Goal: Answer question/provide support: Share knowledge or assist other users

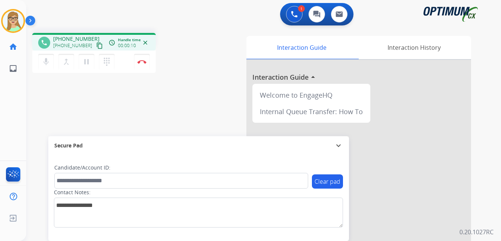
click at [96, 46] on mat-icon "content_copy" at bounding box center [99, 45] width 7 height 7
click at [232, 41] on div "Interaction Guide Interaction History Interaction Guide arrow_drop_up Welcome t…" at bounding box center [344, 187] width 253 height 303
click at [143, 63] on img at bounding box center [141, 62] width 9 height 4
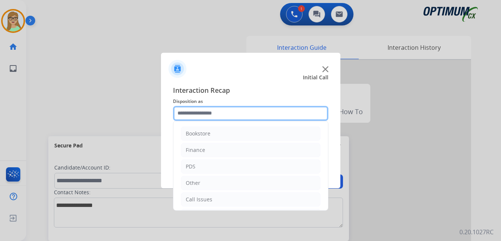
click at [194, 113] on input "text" at bounding box center [250, 113] width 155 height 15
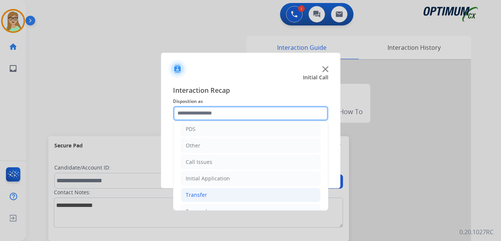
scroll to position [51, 0]
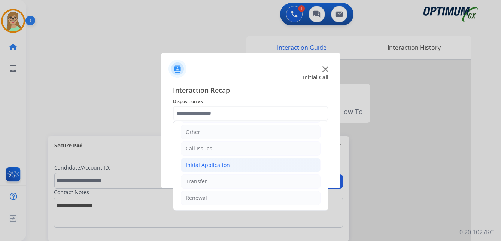
click at [215, 164] on div "Initial Application" at bounding box center [208, 164] width 44 height 7
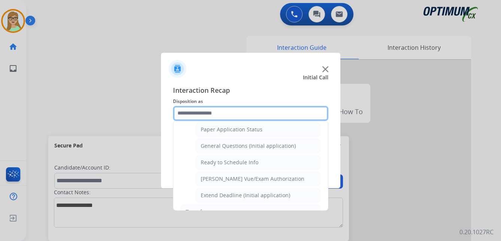
scroll to position [425, 0]
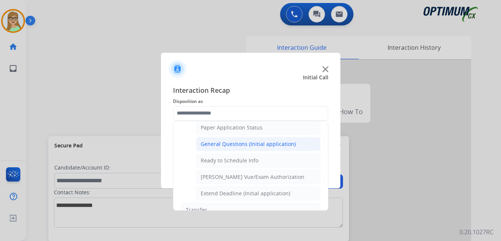
click at [233, 142] on div "General Questions (Initial application)" at bounding box center [248, 143] width 95 height 7
type input "**********"
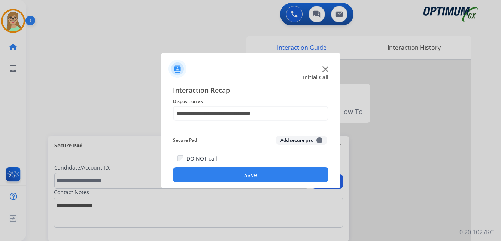
click at [219, 171] on button "Save" at bounding box center [250, 174] width 155 height 15
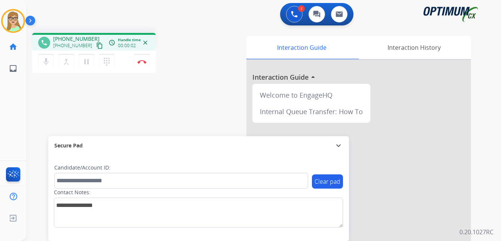
click at [96, 46] on mat-icon "content_copy" at bounding box center [99, 45] width 7 height 7
click at [140, 62] on img at bounding box center [141, 62] width 9 height 4
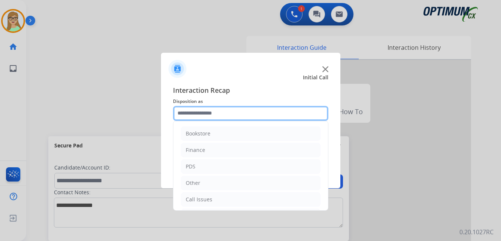
click at [203, 116] on input "text" at bounding box center [250, 113] width 155 height 15
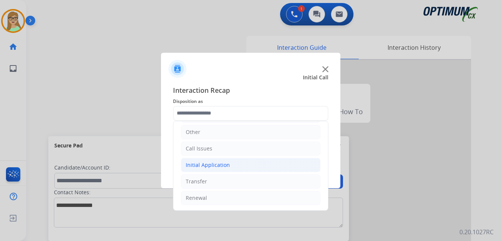
click at [216, 164] on div "Initial Application" at bounding box center [208, 164] width 44 height 7
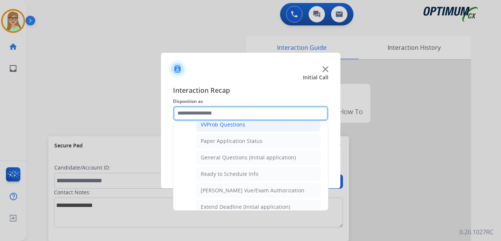
scroll to position [425, 0]
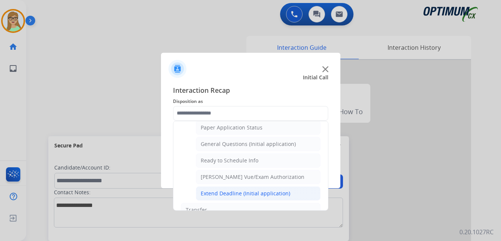
click at [228, 194] on div "Extend Deadline (Initial application)" at bounding box center [245, 193] width 89 height 7
type input "**********"
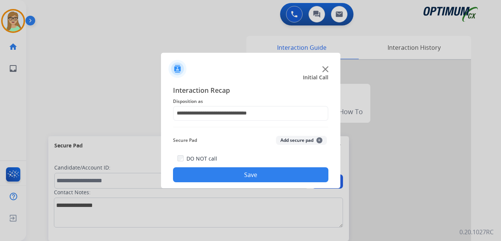
drag, startPoint x: 233, startPoint y: 177, endPoint x: 163, endPoint y: 194, distance: 72.0
click at [229, 177] on button "Save" at bounding box center [250, 174] width 155 height 15
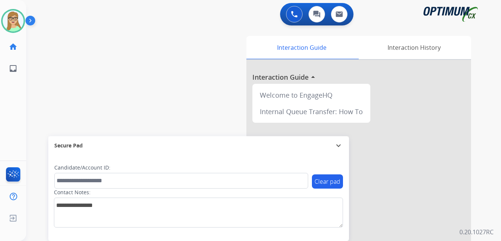
click at [30, 18] on img at bounding box center [31, 22] width 13 height 14
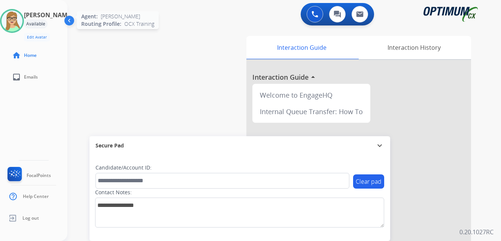
click at [14, 23] on img at bounding box center [11, 20] width 21 height 21
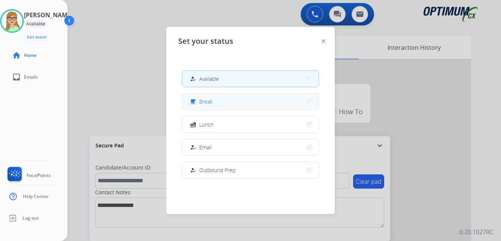
click at [230, 101] on button "free_breakfast Break" at bounding box center [250, 102] width 136 height 16
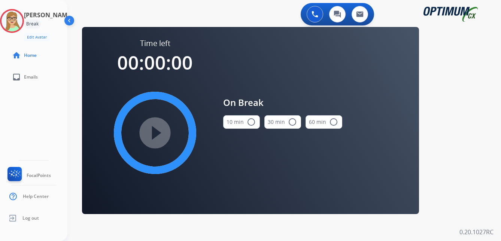
click at [249, 124] on mat-icon "radio_button_unchecked" at bounding box center [251, 122] width 9 height 9
click at [159, 134] on mat-icon "play_circle_filled" at bounding box center [154, 132] width 9 height 9
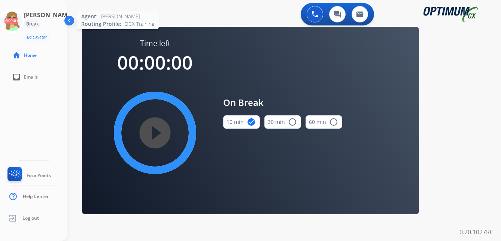
click at [15, 25] on icon at bounding box center [12, 21] width 24 height 24
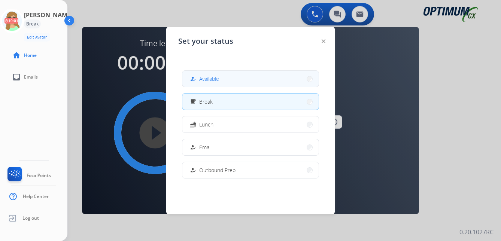
click at [219, 80] on span "Available" at bounding box center [209, 79] width 20 height 8
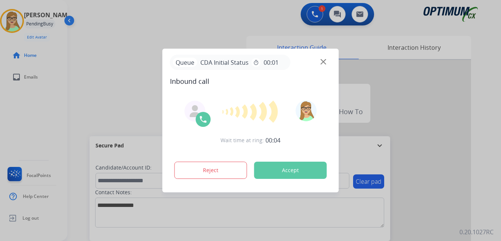
click at [19, 101] on div at bounding box center [250, 120] width 501 height 241
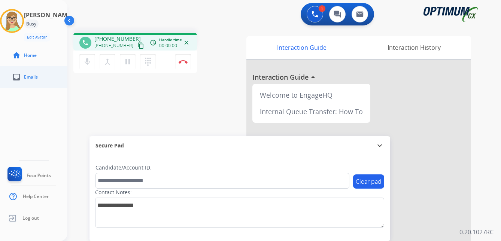
drag, startPoint x: 134, startPoint y: 45, endPoint x: 0, endPoint y: 79, distance: 137.4
click at [128, 48] on div "[PHONE_NUMBER] content_copy" at bounding box center [119, 45] width 51 height 9
click at [137, 47] on mat-icon "content_copy" at bounding box center [140, 45] width 7 height 7
click at [184, 62] on img at bounding box center [183, 62] width 9 height 4
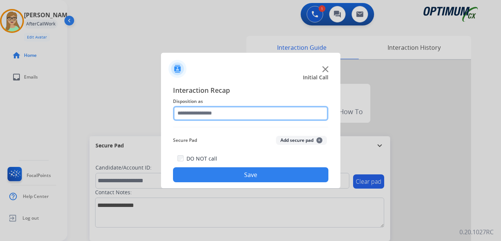
click at [194, 112] on input "text" at bounding box center [250, 113] width 155 height 15
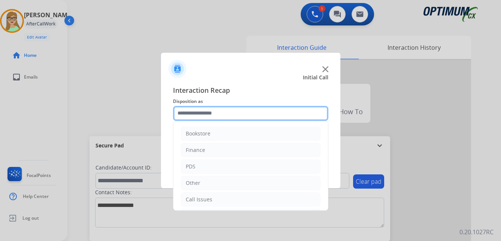
scroll to position [51, 0]
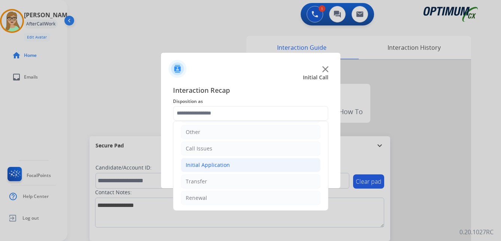
click at [213, 162] on div "Initial Application" at bounding box center [208, 164] width 44 height 7
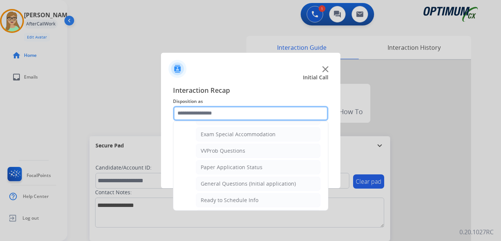
scroll to position [388, 0]
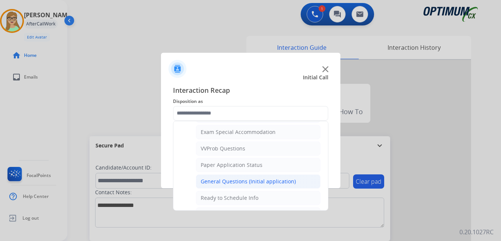
click at [220, 178] on div "General Questions (Initial application)" at bounding box center [248, 181] width 95 height 7
type input "**********"
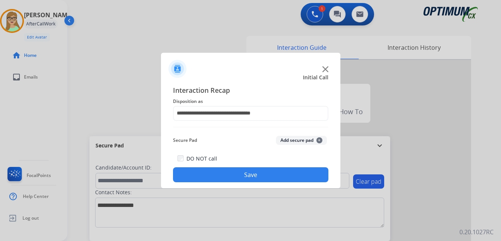
click at [221, 174] on button "Save" at bounding box center [250, 174] width 155 height 15
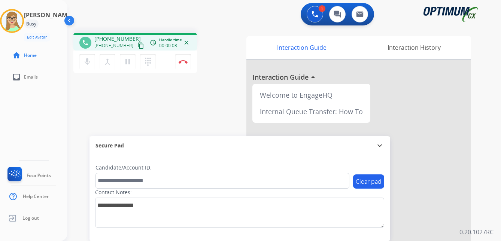
click at [137, 44] on mat-icon "content_copy" at bounding box center [140, 45] width 7 height 7
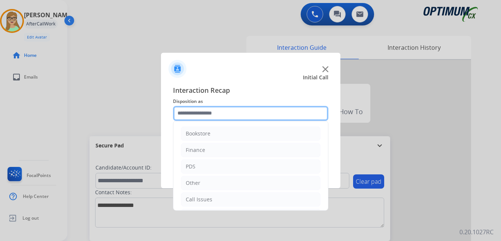
click at [197, 114] on input "text" at bounding box center [250, 113] width 155 height 15
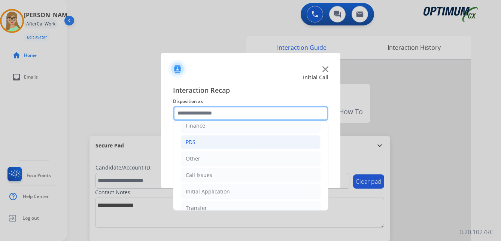
scroll to position [37, 0]
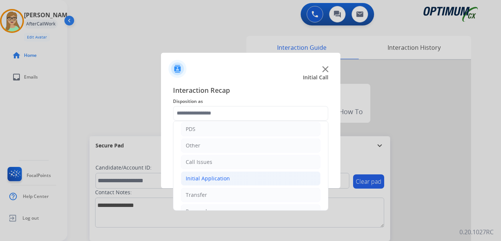
click at [220, 179] on div "Initial Application" at bounding box center [208, 178] width 44 height 7
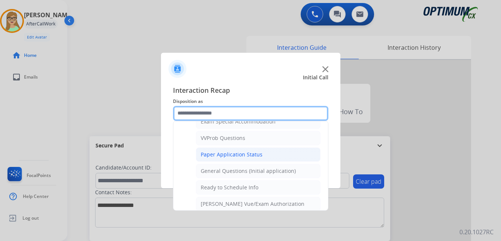
scroll to position [412, 0]
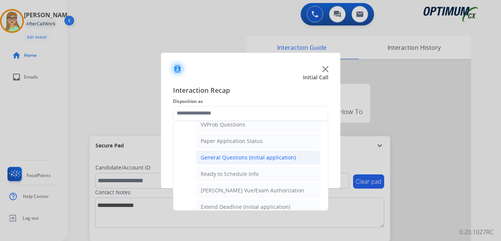
click at [229, 152] on li "General Questions (Initial application)" at bounding box center [258, 157] width 125 height 14
type input "**********"
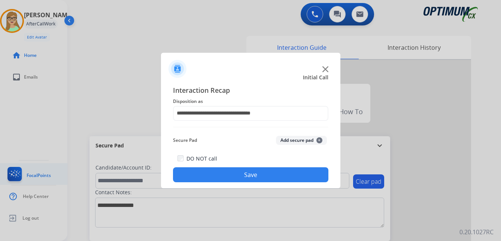
drag, startPoint x: 222, startPoint y: 176, endPoint x: 2, endPoint y: 164, distance: 220.5
click at [218, 176] on button "Save" at bounding box center [250, 174] width 155 height 15
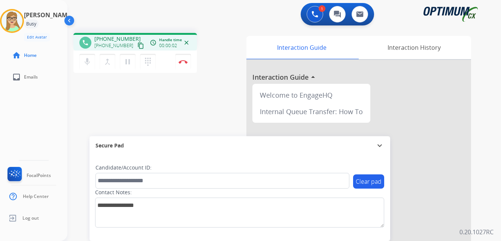
drag, startPoint x: 134, startPoint y: 46, endPoint x: 129, endPoint y: 46, distance: 5.6
click at [137, 46] on mat-icon "content_copy" at bounding box center [140, 45] width 7 height 7
click at [184, 60] on button "Disconnect" at bounding box center [183, 62] width 16 height 16
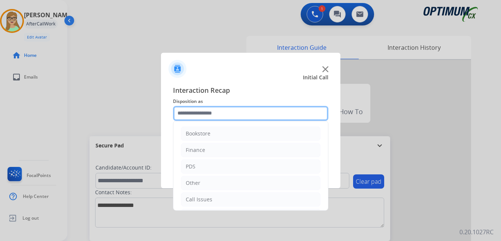
click at [208, 110] on input "text" at bounding box center [250, 113] width 155 height 15
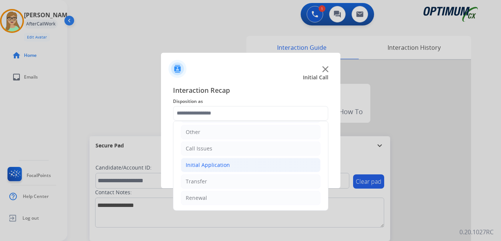
click at [213, 162] on div "Initial Application" at bounding box center [208, 164] width 44 height 7
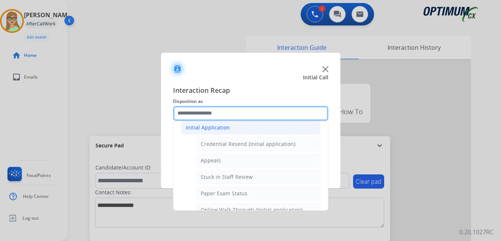
scroll to position [126, 0]
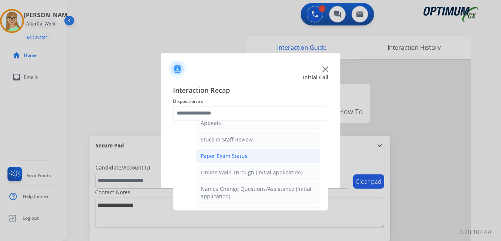
click at [237, 156] on div "Paper Exam Status" at bounding box center [224, 155] width 47 height 7
type input "**********"
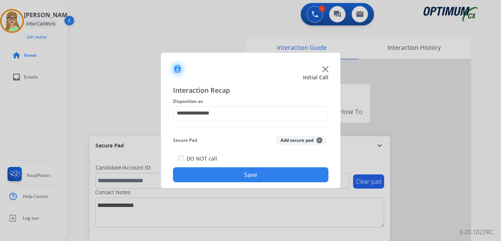
click at [225, 174] on button "Save" at bounding box center [250, 174] width 155 height 15
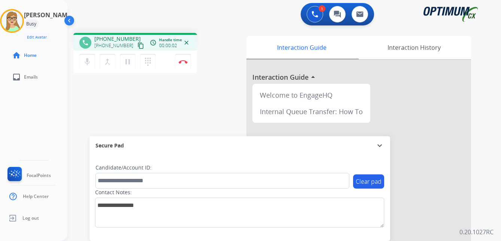
click at [137, 47] on mat-icon "content_copy" at bounding box center [140, 45] width 7 height 7
click at [184, 61] on img at bounding box center [183, 62] width 9 height 4
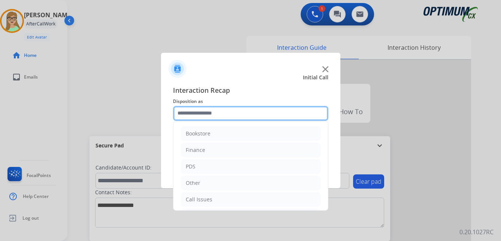
click at [205, 113] on input "text" at bounding box center [250, 113] width 155 height 15
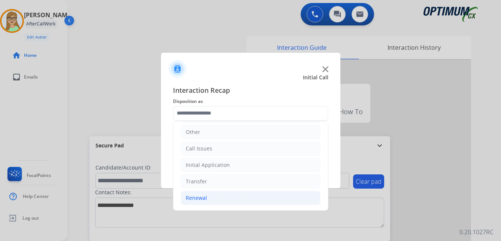
click at [201, 198] on div "Renewal" at bounding box center [196, 197] width 21 height 7
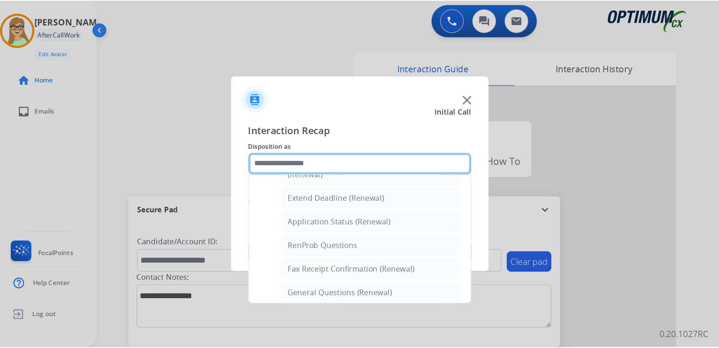
scroll to position [163, 0]
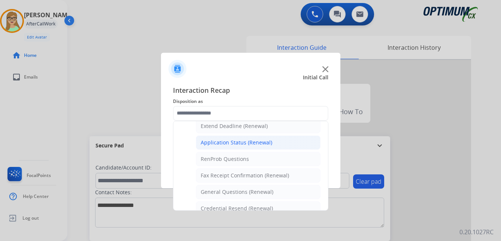
click at [227, 145] on div "Application Status (Renewal)" at bounding box center [237, 142] width 72 height 7
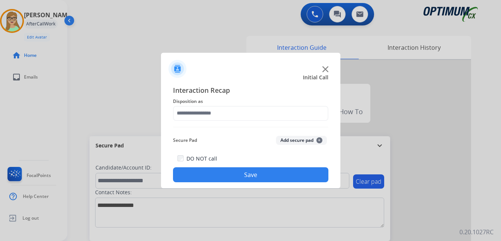
type input "**********"
drag, startPoint x: 214, startPoint y: 170, endPoint x: 3, endPoint y: 207, distance: 213.8
click at [212, 170] on button "Save" at bounding box center [250, 174] width 155 height 15
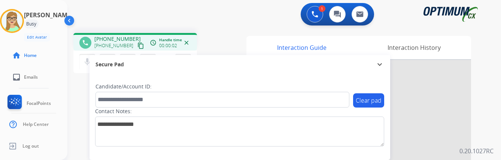
click at [137, 47] on mat-icon "content_copy" at bounding box center [140, 45] width 7 height 7
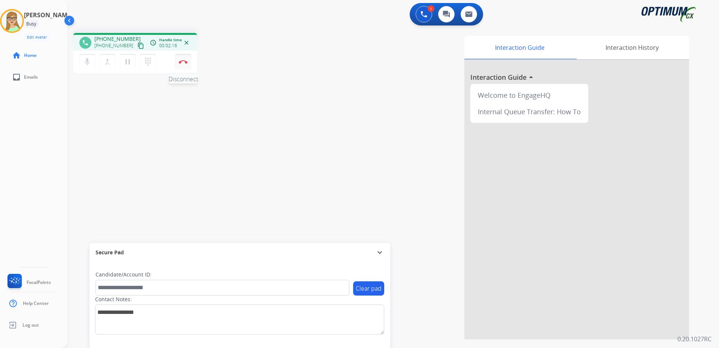
click at [186, 64] on button "Disconnect" at bounding box center [183, 62] width 16 height 16
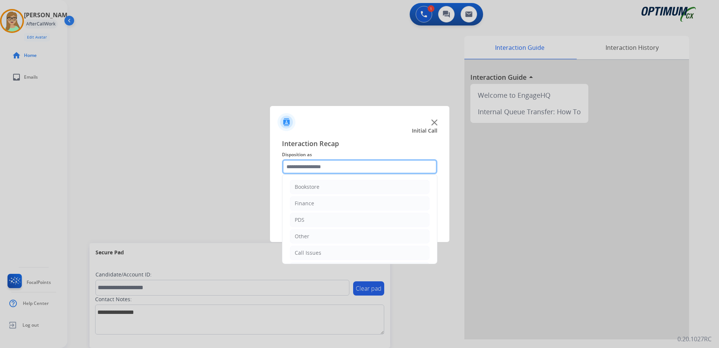
click at [298, 167] on input "text" at bounding box center [359, 166] width 155 height 15
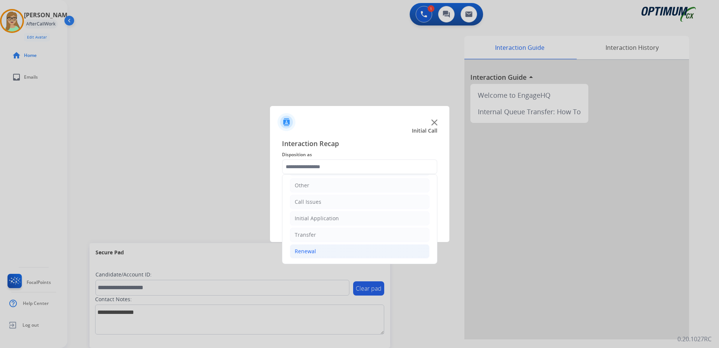
click at [299, 241] on div "Renewal" at bounding box center [305, 250] width 21 height 7
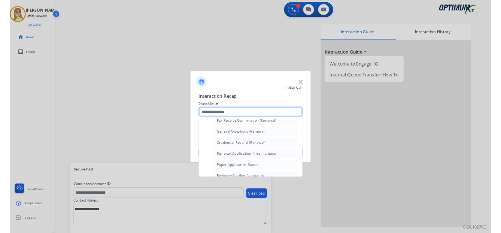
scroll to position [201, 0]
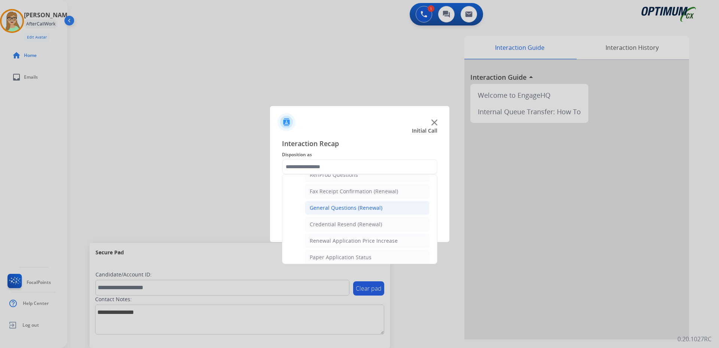
click at [342, 206] on div "General Questions (Renewal)" at bounding box center [346, 207] width 73 height 7
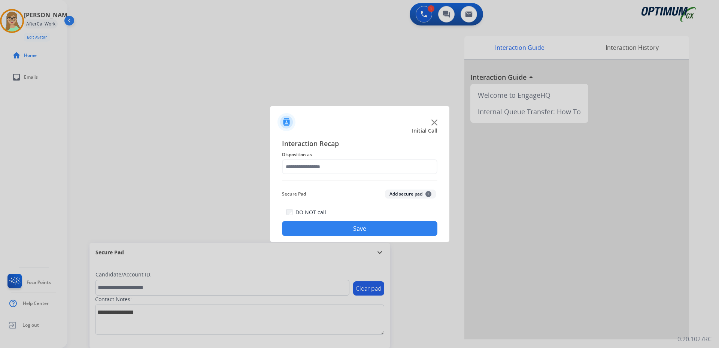
type input "**********"
click at [328, 225] on button "Save" at bounding box center [359, 228] width 155 height 15
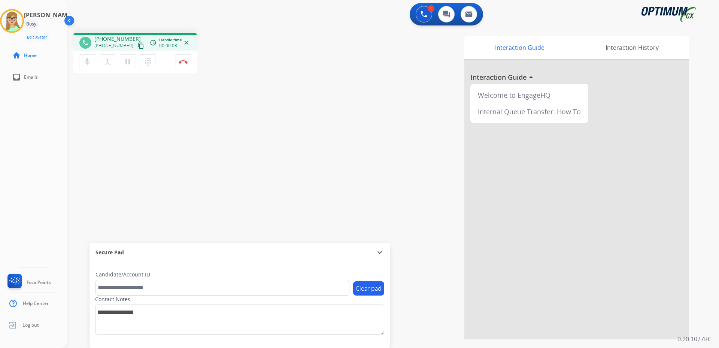
click at [137, 47] on mat-icon "content_copy" at bounding box center [140, 45] width 7 height 7
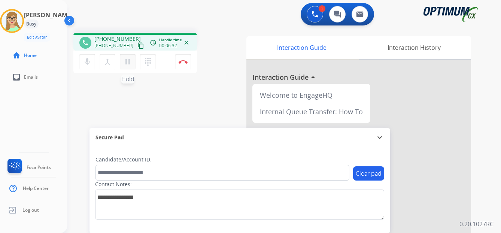
click at [127, 62] on mat-icon "pause" at bounding box center [127, 61] width 9 height 9
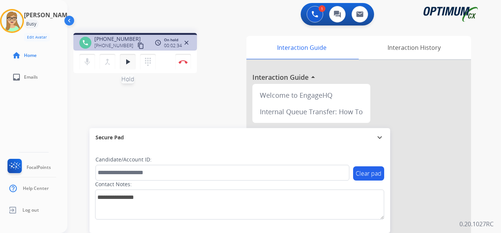
drag, startPoint x: 131, startPoint y: 58, endPoint x: 132, endPoint y: 62, distance: 3.9
click at [131, 60] on mat-icon "play_arrow" at bounding box center [127, 61] width 9 height 9
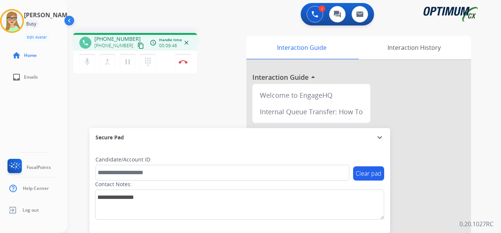
click at [31, 109] on div "[PERSON_NAME] Edit Avatar Agent: [PERSON_NAME] Profile: OCX Training home Home …" at bounding box center [33, 116] width 67 height 233
click at [128, 63] on mat-icon "pause" at bounding box center [127, 61] width 9 height 9
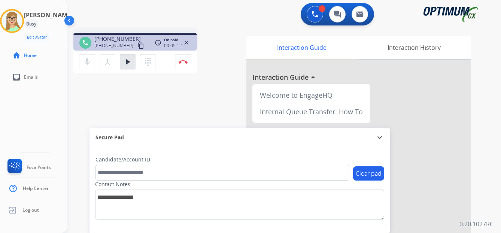
drag, startPoint x: 31, startPoint y: 92, endPoint x: 34, endPoint y: 91, distance: 3.9
click at [31, 92] on div "[PERSON_NAME] Edit Avatar Agent: [PERSON_NAME] Profile: OCX Training home Home …" at bounding box center [33, 116] width 67 height 233
click at [128, 60] on mat-icon "play_arrow" at bounding box center [127, 61] width 9 height 9
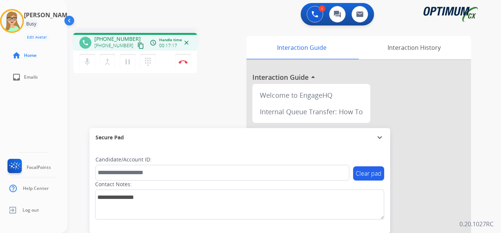
click at [24, 118] on div "[PERSON_NAME] Edit Avatar Agent: [PERSON_NAME] Profile: OCX Training home Home …" at bounding box center [33, 116] width 67 height 233
click at [184, 60] on button "Disconnect" at bounding box center [183, 62] width 16 height 16
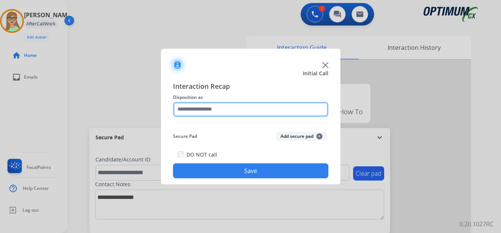
click at [197, 113] on input "text" at bounding box center [250, 109] width 155 height 15
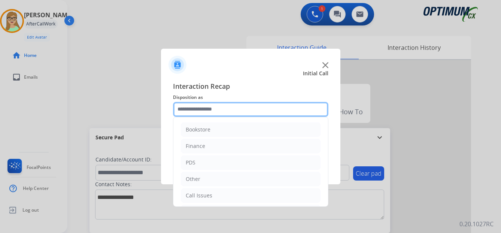
scroll to position [37, 0]
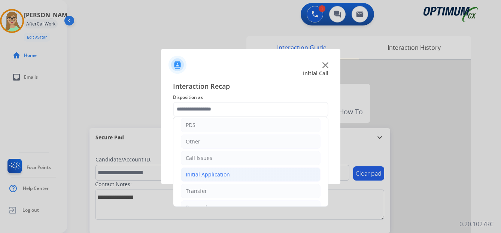
click at [211, 175] on div "Initial Application" at bounding box center [208, 174] width 44 height 7
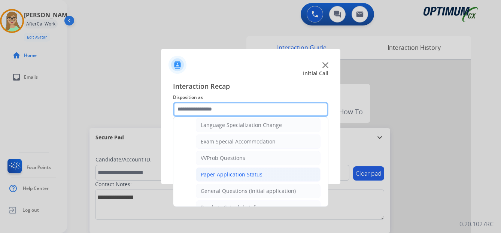
scroll to position [412, 0]
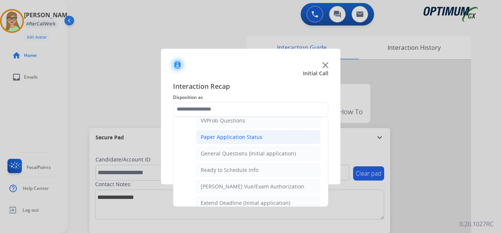
click at [228, 172] on div "Ready to Schedule Info" at bounding box center [230, 169] width 58 height 7
type input "**********"
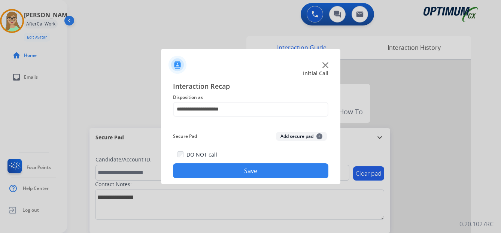
click at [238, 173] on button "Save" at bounding box center [250, 170] width 155 height 15
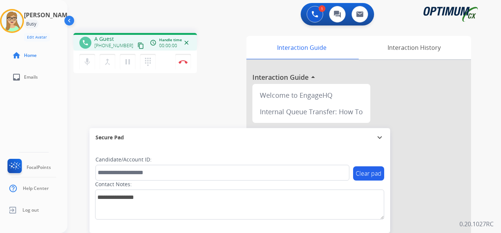
click at [39, 112] on div "[PERSON_NAME] Edit Avatar Agent: [PERSON_NAME] Profile: OCX Training home Home …" at bounding box center [33, 116] width 67 height 233
drag, startPoint x: 133, startPoint y: 45, endPoint x: 0, endPoint y: 114, distance: 150.4
click at [137, 46] on mat-icon "content_copy" at bounding box center [140, 45] width 7 height 7
click at [127, 61] on mat-icon "pause" at bounding box center [127, 61] width 9 height 9
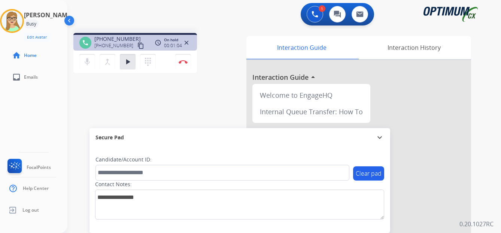
click at [41, 126] on div "[PERSON_NAME] Edit Avatar Agent: [PERSON_NAME] Profile: OCX Training home Home …" at bounding box center [33, 116] width 67 height 233
click at [123, 63] on button "play_arrow Hold" at bounding box center [128, 62] width 16 height 16
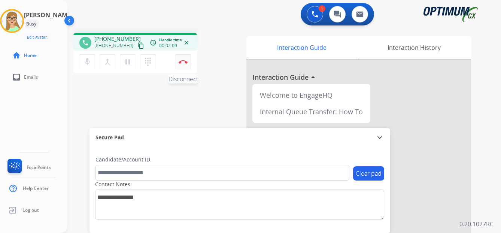
click at [184, 62] on img at bounding box center [183, 62] width 9 height 4
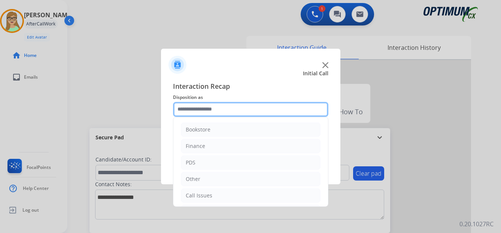
click at [203, 109] on input "text" at bounding box center [250, 109] width 155 height 15
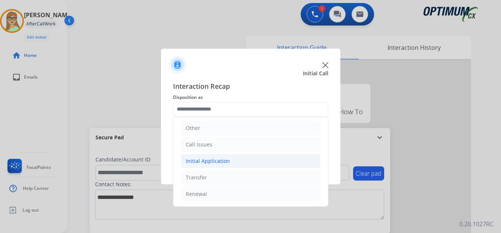
click at [212, 159] on div "Initial Application" at bounding box center [208, 160] width 44 height 7
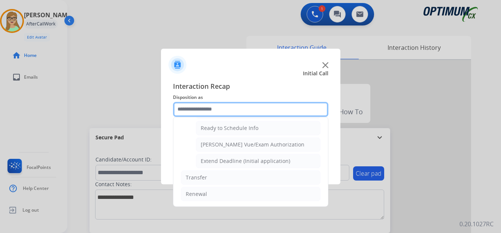
scroll to position [416, 0]
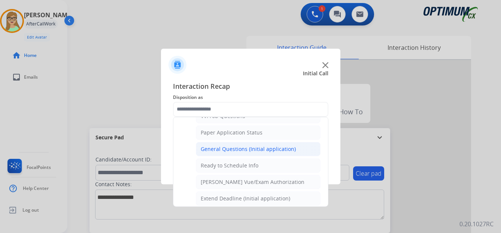
click at [241, 152] on div "General Questions (Initial application)" at bounding box center [248, 148] width 95 height 7
type input "**********"
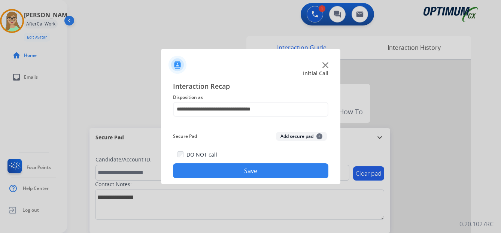
click at [235, 167] on button "Save" at bounding box center [250, 170] width 155 height 15
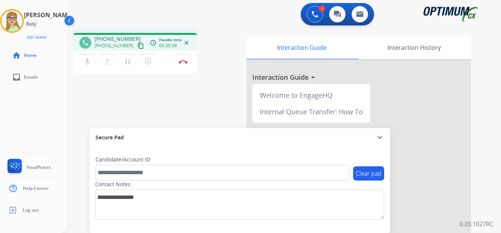
click at [178, 107] on div "phone [PHONE_NUMBER] [PHONE_NUMBER] content_copy access_time Call metrics Queue…" at bounding box center [275, 183] width 416 height 312
click at [137, 46] on mat-icon "content_copy" at bounding box center [140, 45] width 7 height 7
click at [183, 62] on img at bounding box center [183, 62] width 9 height 4
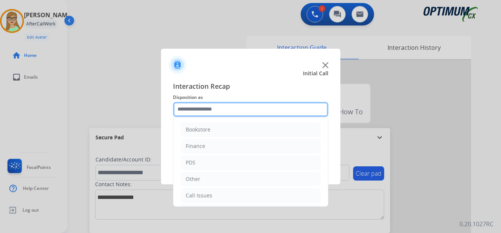
click at [199, 107] on input "text" at bounding box center [250, 109] width 155 height 15
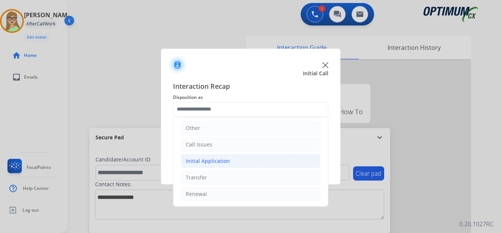
click at [214, 161] on div "Initial Application" at bounding box center [208, 160] width 44 height 7
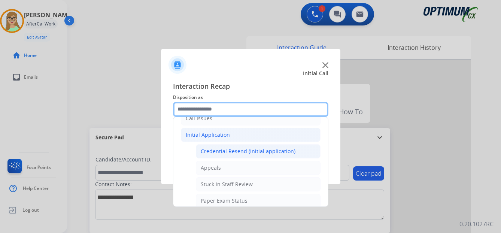
scroll to position [88, 0]
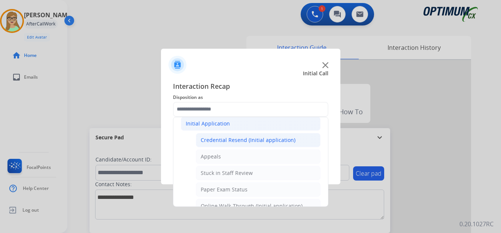
click at [229, 139] on div "Credential Resend (Initial application)" at bounding box center [248, 139] width 95 height 7
type input "**********"
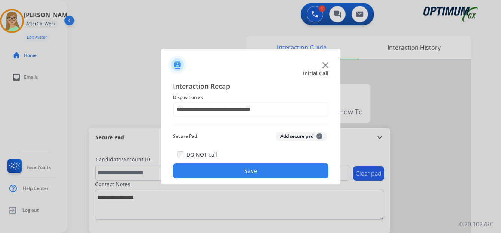
drag, startPoint x: 184, startPoint y: 172, endPoint x: 36, endPoint y: 176, distance: 148.3
click at [183, 171] on button "Save" at bounding box center [250, 170] width 155 height 15
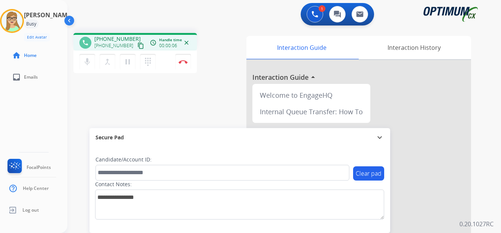
click at [137, 45] on mat-icon "content_copy" at bounding box center [140, 45] width 7 height 7
click at [183, 60] on img at bounding box center [183, 62] width 9 height 4
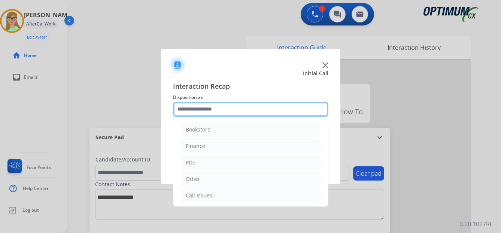
click at [207, 107] on input "text" at bounding box center [250, 109] width 155 height 15
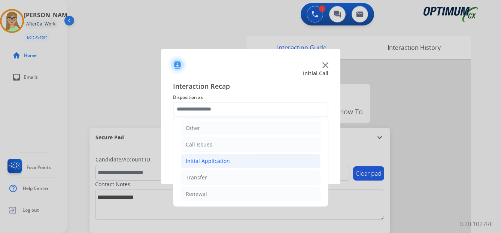
click at [210, 160] on div "Initial Application" at bounding box center [208, 160] width 44 height 7
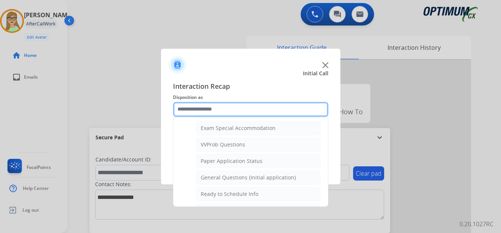
scroll to position [425, 0]
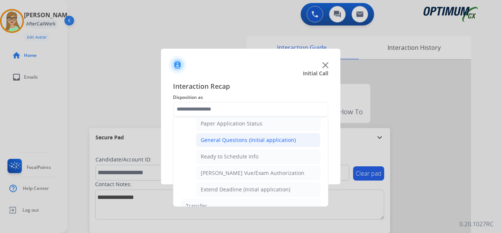
click at [231, 139] on div "General Questions (Initial application)" at bounding box center [248, 139] width 95 height 7
type input "**********"
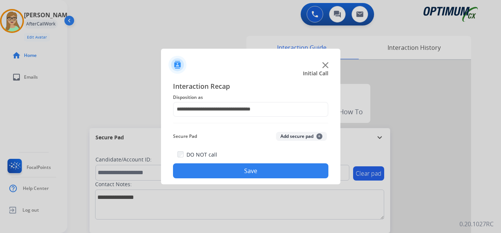
click at [209, 172] on button "Save" at bounding box center [250, 170] width 155 height 15
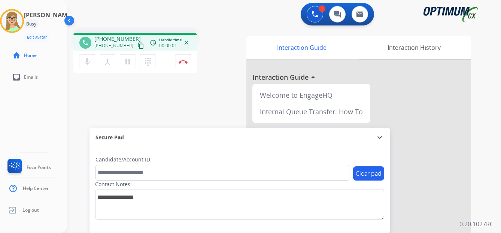
click at [136, 49] on button "content_copy" at bounding box center [140, 45] width 9 height 9
click at [32, 118] on div "[PERSON_NAME] Edit Avatar Agent: [PERSON_NAME] Profile: OCX Training home Home …" at bounding box center [33, 116] width 67 height 233
click at [184, 60] on img at bounding box center [183, 62] width 9 height 4
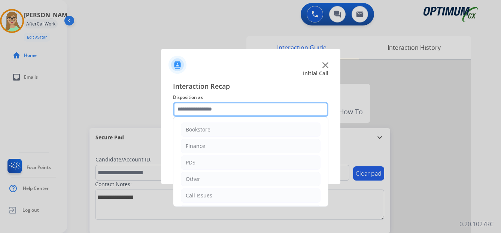
click at [199, 107] on input "text" at bounding box center [250, 109] width 155 height 15
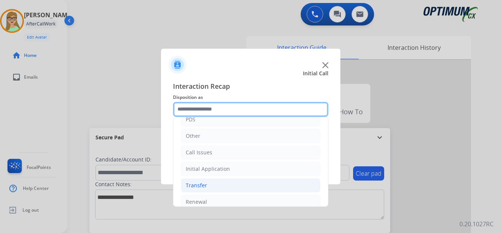
scroll to position [51, 0]
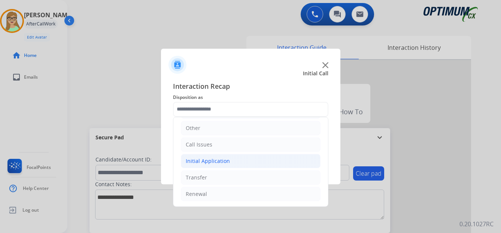
click at [208, 161] on div "Initial Application" at bounding box center [208, 160] width 44 height 7
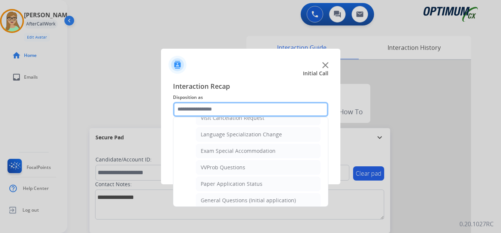
scroll to position [388, 0]
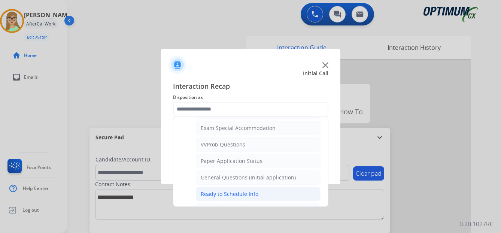
click at [212, 192] on div "Ready to Schedule Info" at bounding box center [230, 193] width 58 height 7
type input "**********"
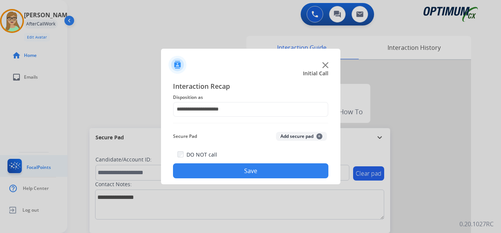
drag, startPoint x: 212, startPoint y: 176, endPoint x: 35, endPoint y: 167, distance: 177.3
click at [207, 176] on button "Save" at bounding box center [250, 170] width 155 height 15
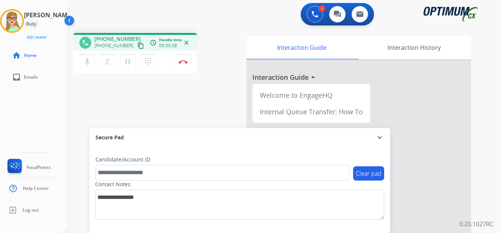
click at [137, 45] on mat-icon "content_copy" at bounding box center [140, 45] width 7 height 7
click at [183, 62] on img at bounding box center [183, 62] width 9 height 4
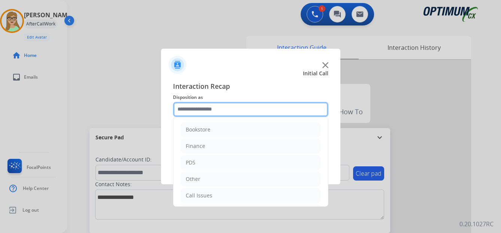
click at [191, 112] on input "text" at bounding box center [250, 109] width 155 height 15
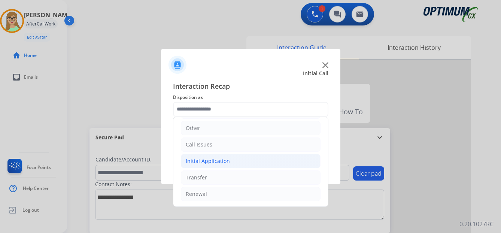
click at [218, 159] on div "Initial Application" at bounding box center [208, 160] width 44 height 7
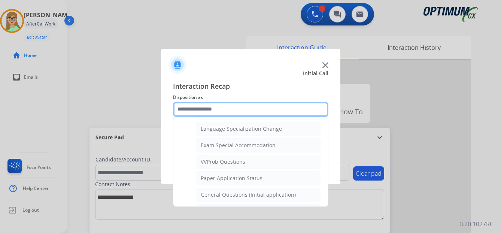
scroll to position [388, 0]
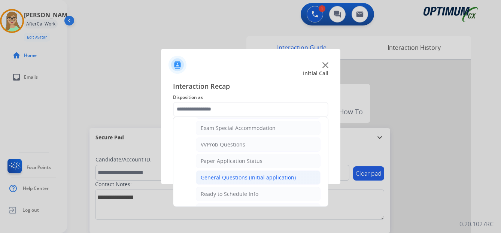
click at [219, 179] on div "General Questions (Initial application)" at bounding box center [248, 177] width 95 height 7
type input "**********"
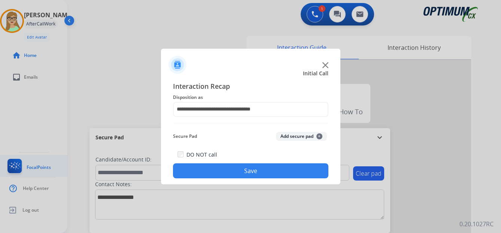
drag, startPoint x: 216, startPoint y: 174, endPoint x: 1, endPoint y: 174, distance: 215.3
click at [216, 174] on button "Save" at bounding box center [250, 170] width 155 height 15
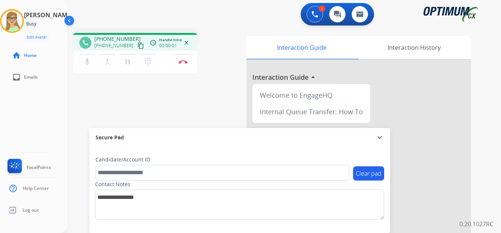
click at [137, 46] on mat-icon "content_copy" at bounding box center [140, 45] width 7 height 7
click at [184, 61] on img at bounding box center [183, 62] width 9 height 4
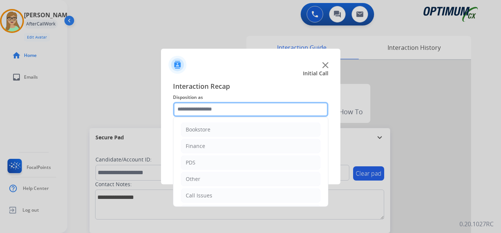
click at [203, 112] on input "text" at bounding box center [250, 109] width 155 height 15
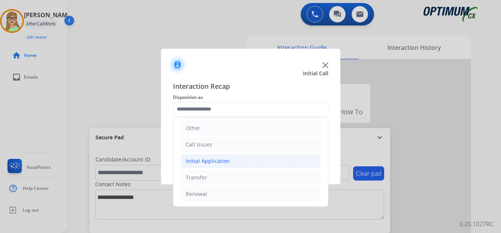
click at [212, 160] on div "Initial Application" at bounding box center [208, 160] width 44 height 7
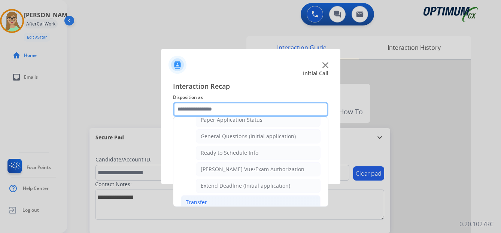
scroll to position [379, 0]
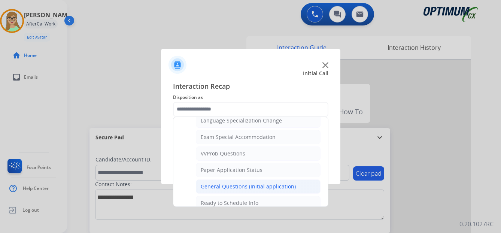
click at [212, 185] on div "General Questions (Initial application)" at bounding box center [248, 186] width 95 height 7
type input "**********"
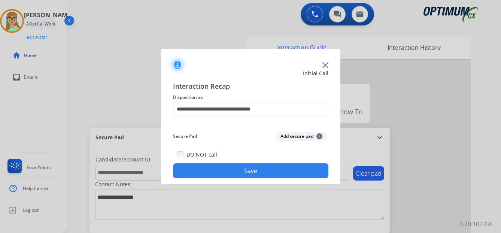
click at [208, 170] on button "Save" at bounding box center [250, 170] width 155 height 15
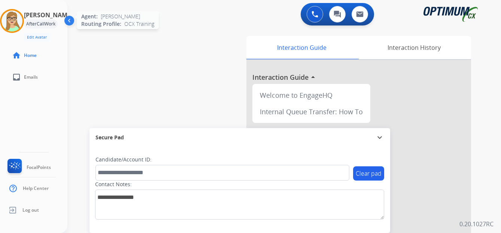
click at [21, 22] on img at bounding box center [11, 20] width 21 height 21
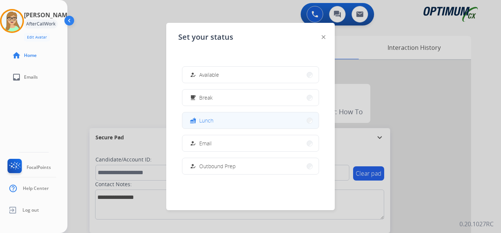
click at [211, 119] on span "Lunch" at bounding box center [206, 120] width 14 height 8
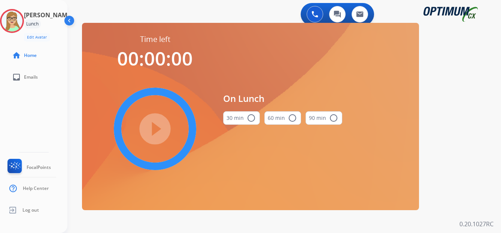
click at [250, 116] on mat-icon "radio_button_unchecked" at bounding box center [251, 117] width 9 height 9
click at [153, 128] on mat-icon "play_circle_filled" at bounding box center [154, 128] width 9 height 9
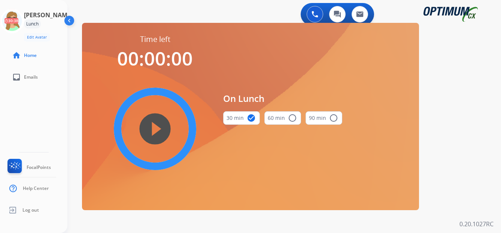
click at [0, 101] on div "[PERSON_NAME] Edit Avatar 30:38 Agent: [PERSON_NAME] Profile: OCX Training home…" at bounding box center [33, 116] width 67 height 233
click at [122, 125] on div "play_circle_filled" at bounding box center [155, 129] width 112 height 112
click at [154, 124] on mat-icon "play_circle_filled" at bounding box center [154, 128] width 9 height 9
click at [37, 28] on div "[PERSON_NAME] Edit Avatar" at bounding box center [42, 25] width 36 height 31
click at [72, 21] on img at bounding box center [70, 22] width 14 height 14
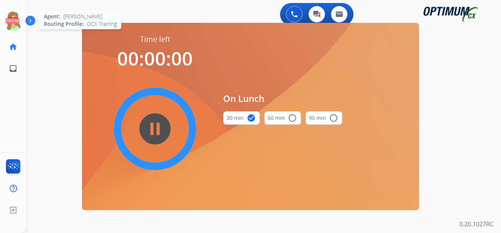
click at [18, 19] on icon at bounding box center [13, 21] width 24 height 24
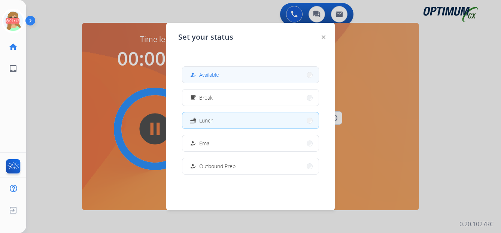
click at [204, 74] on span "Available" at bounding box center [209, 75] width 20 height 8
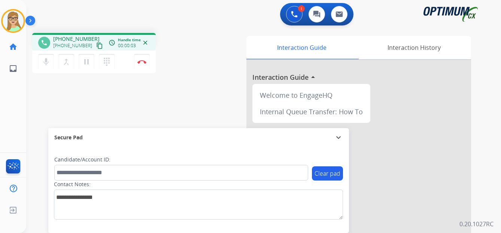
drag, startPoint x: 90, startPoint y: 44, endPoint x: 82, endPoint y: 46, distance: 7.9
click at [95, 45] on button "content_copy" at bounding box center [99, 45] width 9 height 9
click at [140, 60] on img at bounding box center [141, 62] width 9 height 4
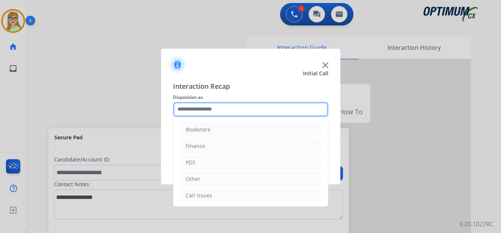
click at [198, 107] on input "text" at bounding box center [250, 109] width 155 height 15
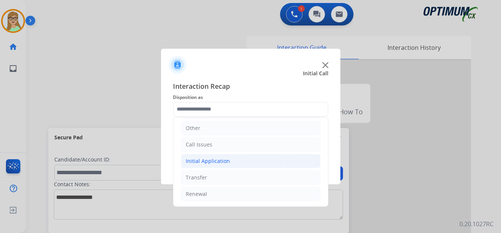
click at [208, 161] on div "Initial Application" at bounding box center [208, 160] width 44 height 7
click at [229, 177] on div "Credential Resend (Initial application)" at bounding box center [248, 177] width 95 height 7
type input "**********"
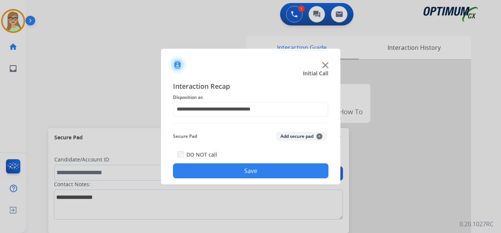
click at [215, 167] on button "Save" at bounding box center [250, 170] width 155 height 15
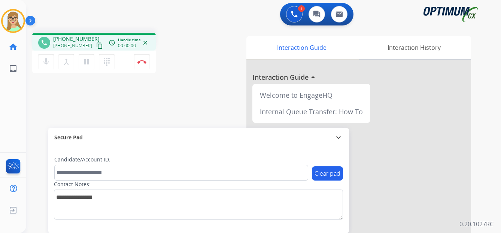
click at [96, 46] on mat-icon "content_copy" at bounding box center [99, 45] width 7 height 7
click at [142, 61] on img at bounding box center [141, 62] width 9 height 4
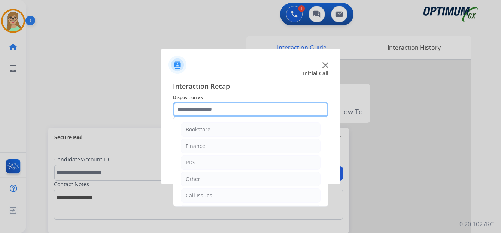
click at [199, 111] on input "text" at bounding box center [250, 109] width 155 height 15
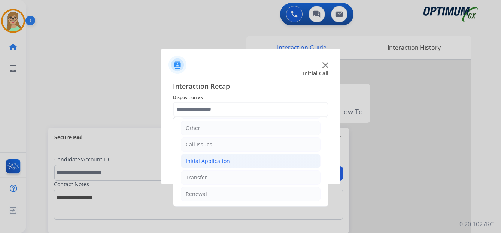
click at [212, 160] on div "Initial Application" at bounding box center [208, 160] width 44 height 7
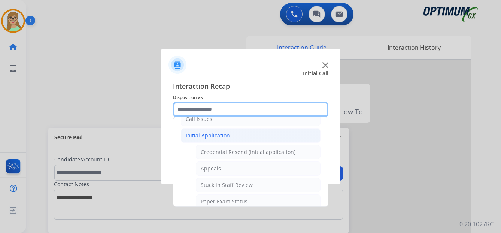
scroll to position [88, 0]
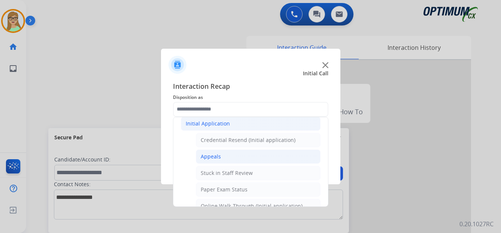
click at [211, 153] on div "Appeals" at bounding box center [211, 156] width 20 height 7
type input "*******"
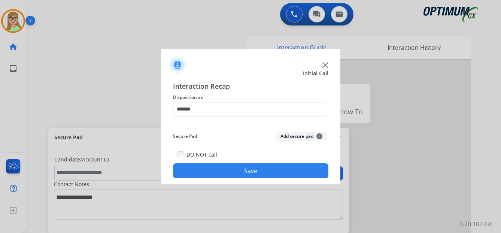
click at [209, 172] on button "Save" at bounding box center [250, 170] width 155 height 15
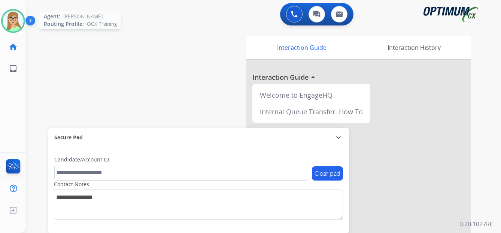
click at [12, 15] on img at bounding box center [13, 20] width 21 height 21
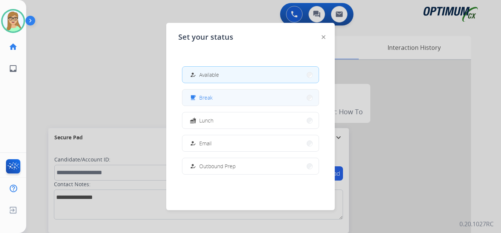
click at [209, 95] on span "Break" at bounding box center [205, 98] width 13 height 8
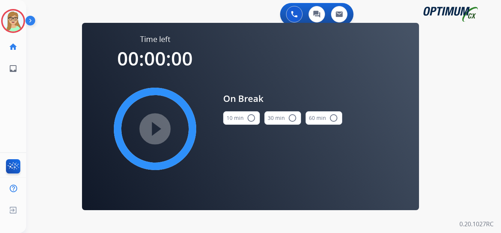
click at [255, 118] on button "10 min radio_button_unchecked" at bounding box center [241, 117] width 37 height 13
click at [153, 130] on mat-icon "play_circle_filled" at bounding box center [154, 128] width 9 height 9
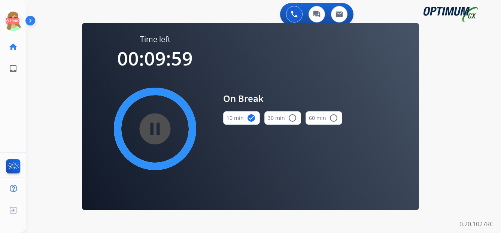
click at [218, 226] on div "0 Voice Interactions 0 Chat Interactions 0 Email Interactions swap_horiz Break …" at bounding box center [263, 116] width 475 height 233
click at [17, 18] on icon at bounding box center [13, 21] width 24 height 24
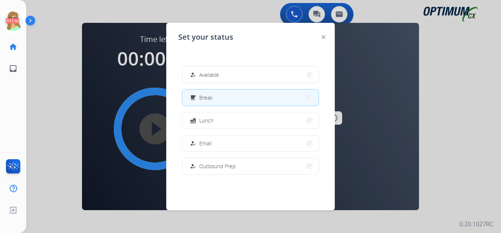
click at [214, 79] on div "how_to_reg Available" at bounding box center [203, 74] width 31 height 9
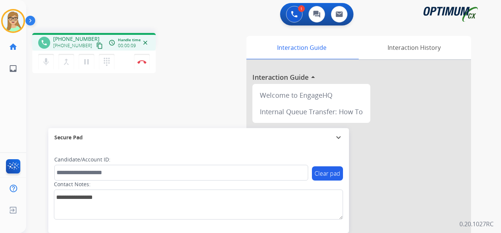
click at [18, 110] on div "[PERSON_NAME] Edit Avatar Agent: [PERSON_NAME] Profile: OCX Training home Home …" at bounding box center [13, 116] width 26 height 233
click at [96, 46] on mat-icon "content_copy" at bounding box center [99, 45] width 7 height 7
click at [10, 107] on div "[PERSON_NAME] Edit Avatar Agent: [PERSON_NAME] Profile: OCX Training home Home …" at bounding box center [13, 116] width 26 height 233
click at [142, 62] on img at bounding box center [141, 62] width 9 height 4
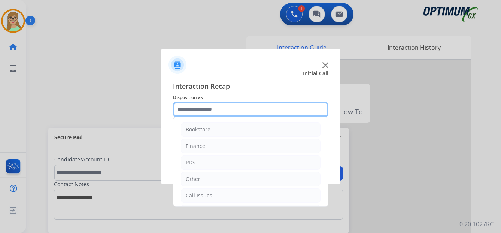
click at [213, 110] on input "text" at bounding box center [250, 109] width 155 height 15
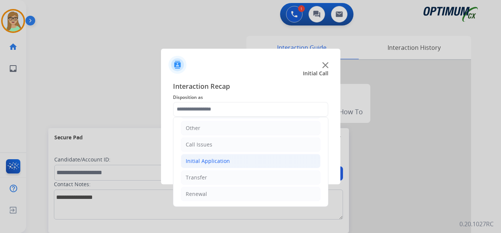
click at [218, 160] on div "Initial Application" at bounding box center [208, 160] width 44 height 7
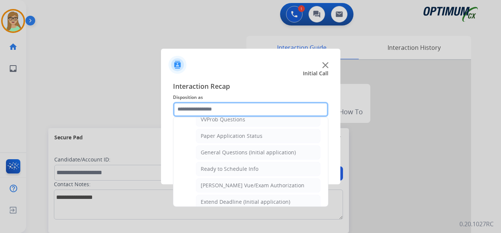
scroll to position [425, 0]
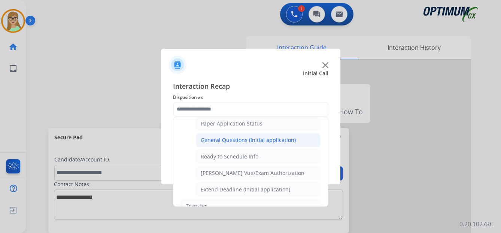
click at [232, 140] on div "General Questions (Initial application)" at bounding box center [248, 139] width 95 height 7
type input "**********"
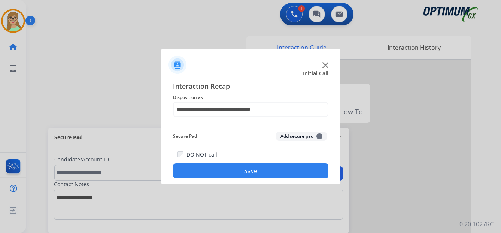
click at [235, 173] on button "Save" at bounding box center [250, 170] width 155 height 15
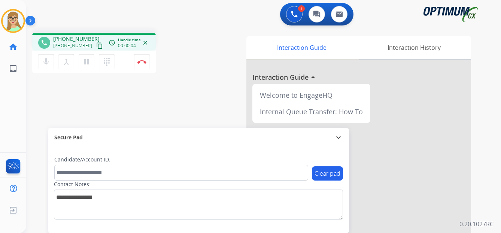
click at [16, 101] on div "[PERSON_NAME] Edit Avatar Agent: [PERSON_NAME] Profile: OCX Training home Home …" at bounding box center [13, 116] width 26 height 233
click at [96, 47] on mat-icon "content_copy" at bounding box center [99, 45] width 7 height 7
click at [141, 61] on img at bounding box center [141, 62] width 9 height 4
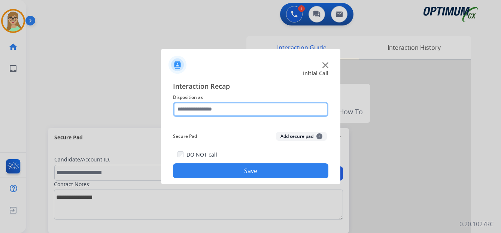
click at [194, 110] on input "text" at bounding box center [250, 109] width 155 height 15
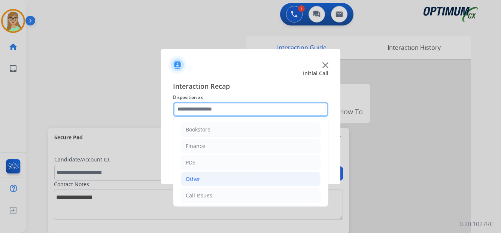
scroll to position [37, 0]
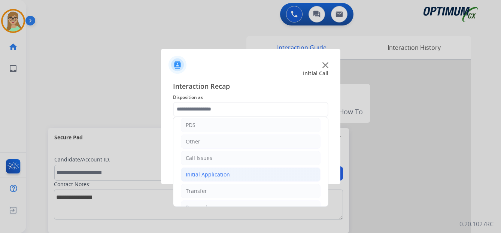
click at [216, 174] on div "Initial Application" at bounding box center [208, 174] width 44 height 7
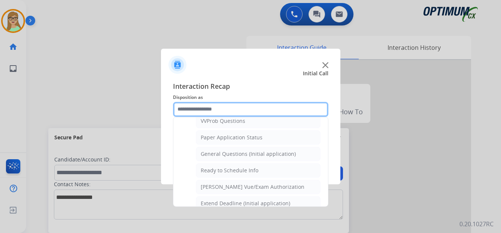
scroll to position [412, 0]
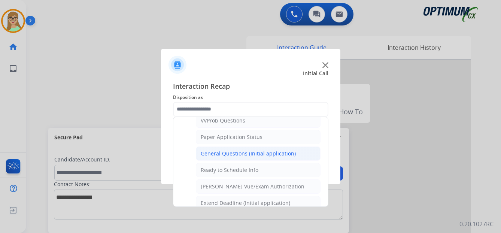
click at [227, 154] on div "General Questions (Initial application)" at bounding box center [248, 153] width 95 height 7
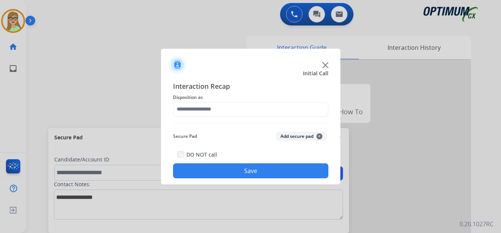
type input "**********"
click at [209, 172] on button "Save" at bounding box center [250, 170] width 155 height 15
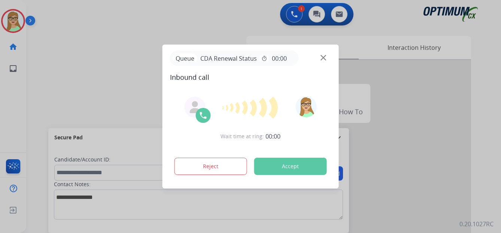
click at [276, 166] on button "Accept" at bounding box center [290, 166] width 73 height 17
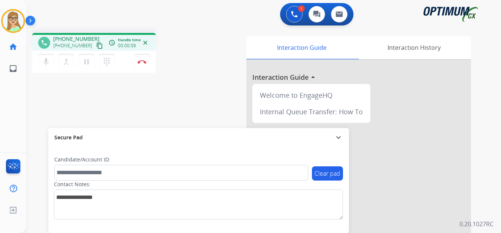
click at [96, 48] on mat-icon "content_copy" at bounding box center [99, 45] width 7 height 7
click at [143, 60] on img at bounding box center [141, 62] width 9 height 4
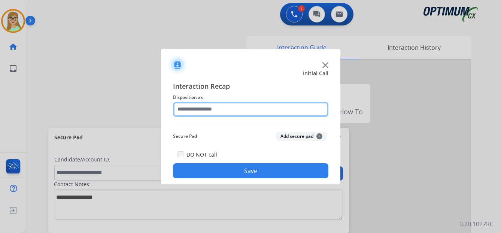
click at [209, 112] on input "text" at bounding box center [250, 109] width 155 height 15
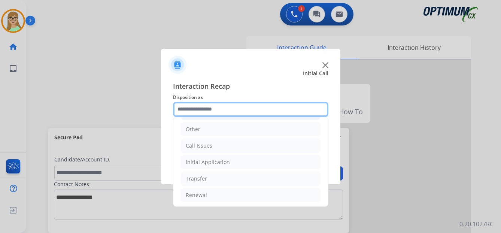
scroll to position [51, 0]
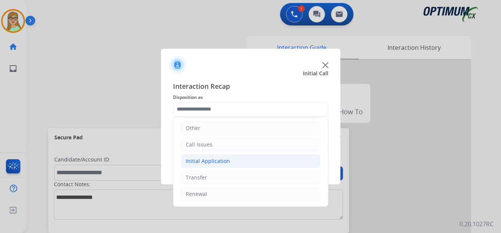
click at [226, 161] on div "Initial Application" at bounding box center [208, 160] width 44 height 7
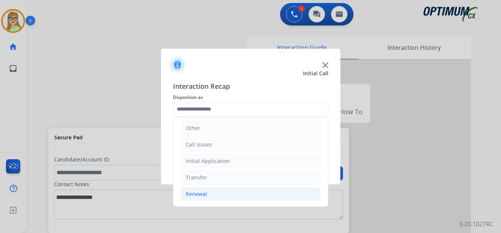
click at [202, 196] on div "Renewal" at bounding box center [196, 193] width 21 height 7
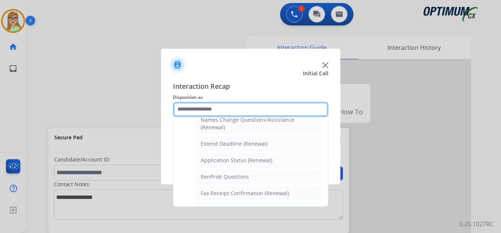
scroll to position [201, 0]
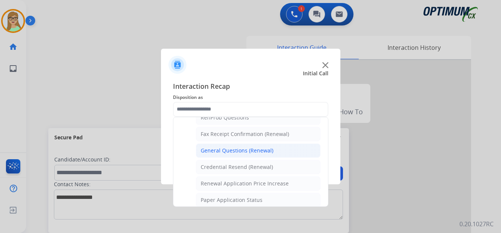
click at [229, 148] on div "General Questions (Renewal)" at bounding box center [237, 150] width 73 height 7
type input "**********"
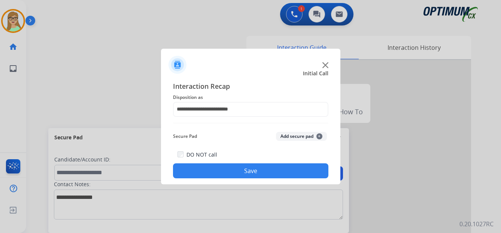
click at [213, 174] on button "Save" at bounding box center [250, 170] width 155 height 15
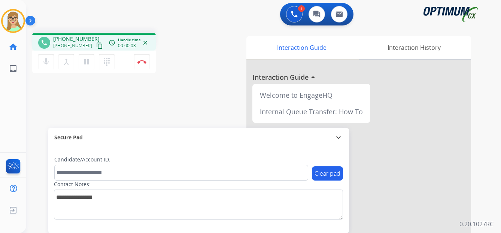
click at [7, 113] on div "[PERSON_NAME] Edit Avatar Agent: [PERSON_NAME] Profile: OCX Training home Home …" at bounding box center [13, 116] width 26 height 233
click at [96, 45] on mat-icon "content_copy" at bounding box center [99, 45] width 7 height 7
click at [8, 109] on div "[PERSON_NAME] Edit Avatar Agent: [PERSON_NAME] Profile: OCX Training home Home …" at bounding box center [13, 116] width 26 height 233
click at [16, 106] on div "[PERSON_NAME] Edit Avatar Agent: [PERSON_NAME] Profile: OCX Training home Home …" at bounding box center [13, 116] width 26 height 233
click at [107, 61] on mat-icon "dialpad" at bounding box center [106, 61] width 9 height 9
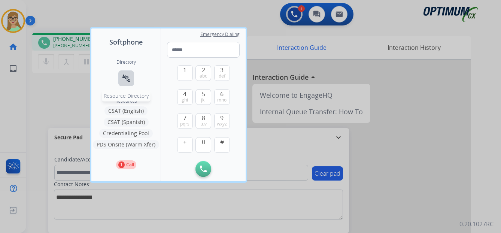
click at [127, 80] on mat-icon "connect_without_contact" at bounding box center [126, 78] width 9 height 9
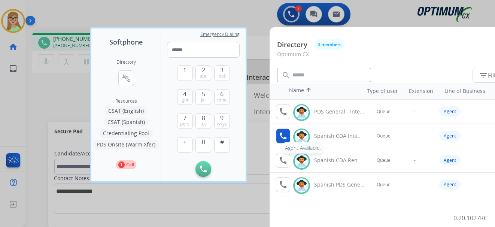
click at [282, 137] on mat-icon "call" at bounding box center [283, 135] width 9 height 9
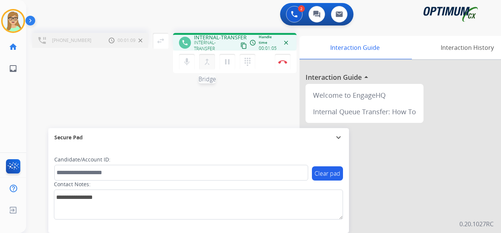
click at [207, 64] on mat-icon "merge_type" at bounding box center [207, 61] width 9 height 9
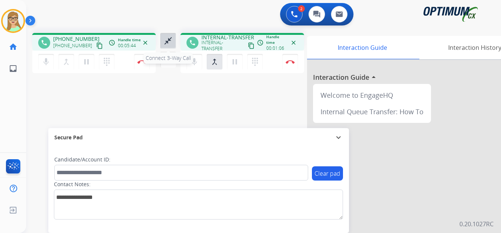
click at [169, 44] on mat-icon "close_fullscreen" at bounding box center [168, 40] width 9 height 9
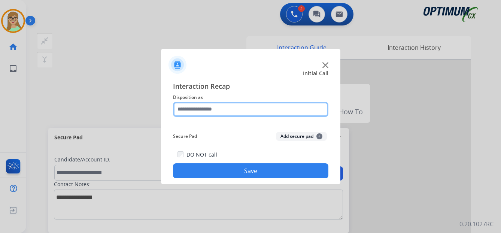
click at [207, 109] on input "text" at bounding box center [250, 109] width 155 height 15
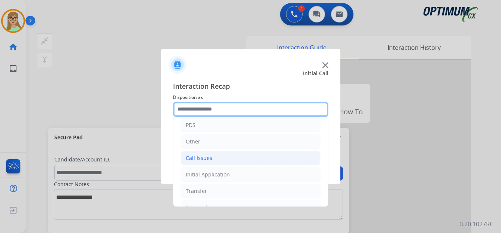
scroll to position [0, 0]
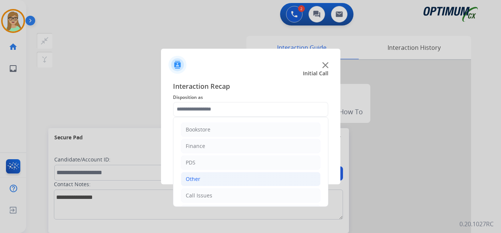
click at [197, 178] on div "Other" at bounding box center [193, 178] width 15 height 7
click at [191, 179] on div "Other" at bounding box center [193, 178] width 15 height 7
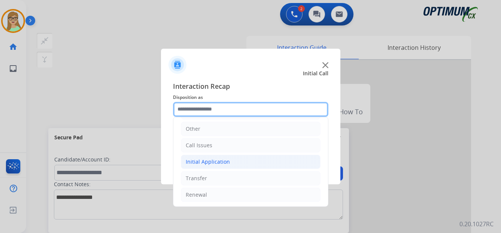
scroll to position [51, 0]
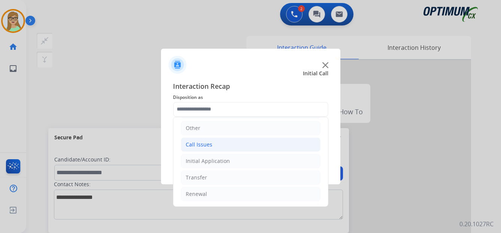
click at [206, 146] on div "Call Issues" at bounding box center [199, 144] width 27 height 7
click at [228, 177] on div "Wrong Number/Wrong Department" at bounding box center [245, 177] width 89 height 7
type input "**********"
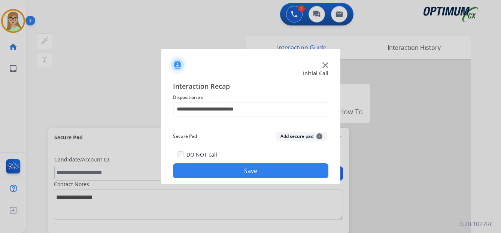
click at [239, 174] on button "Save" at bounding box center [250, 170] width 155 height 15
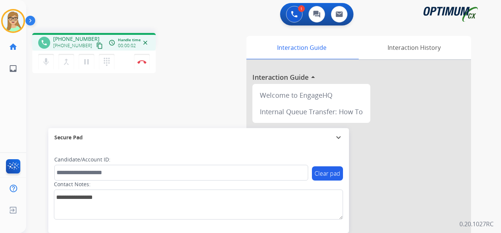
click at [96, 47] on mat-icon "content_copy" at bounding box center [99, 45] width 7 height 7
click at [144, 61] on img at bounding box center [141, 62] width 9 height 4
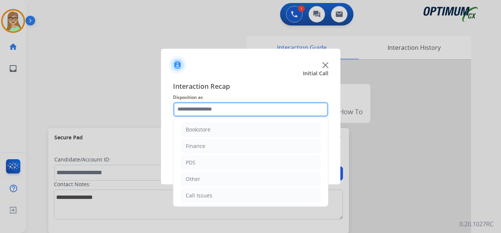
click at [203, 110] on input "text" at bounding box center [250, 109] width 155 height 15
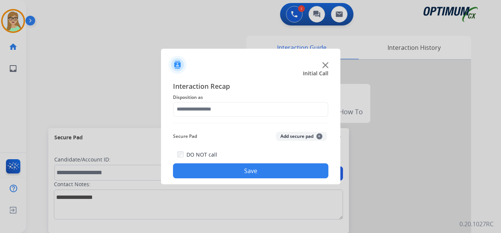
click at [19, 94] on div at bounding box center [250, 116] width 501 height 233
click at [6, 195] on div at bounding box center [250, 116] width 501 height 233
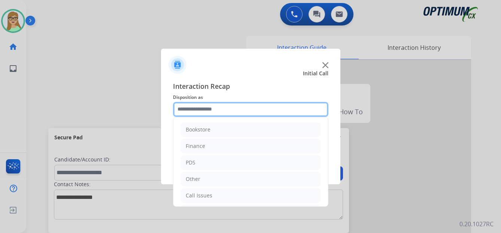
click at [204, 106] on input "text" at bounding box center [250, 109] width 155 height 15
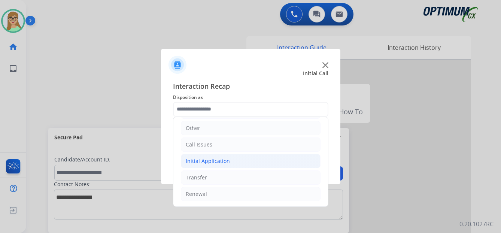
click at [218, 161] on div "Initial Application" at bounding box center [208, 160] width 44 height 7
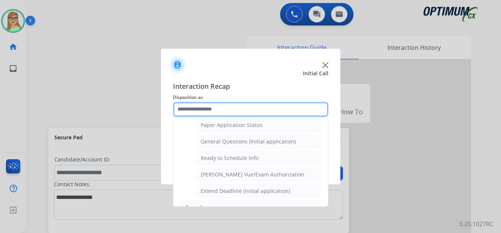
scroll to position [425, 0]
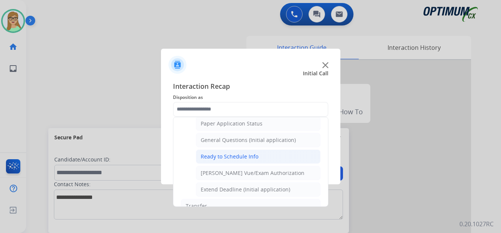
click at [227, 155] on div "Ready to Schedule Info" at bounding box center [230, 156] width 58 height 7
type input "**********"
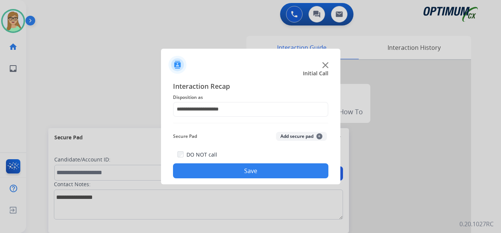
drag, startPoint x: 218, startPoint y: 171, endPoint x: 33, endPoint y: 193, distance: 186.5
click at [212, 173] on button "Save" at bounding box center [250, 170] width 155 height 15
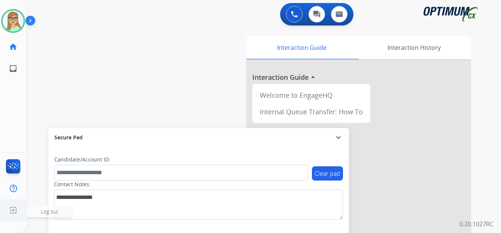
click at [13, 209] on img at bounding box center [12, 210] width 13 height 14
